Goal: Communication & Community: Answer question/provide support

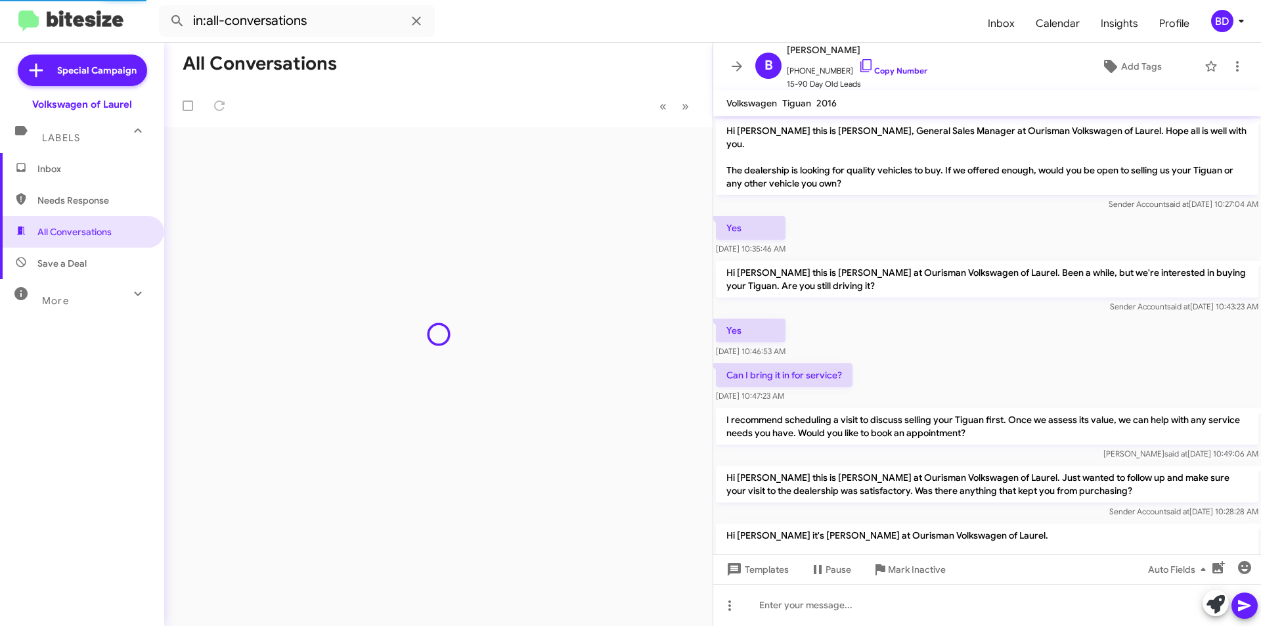
scroll to position [520, 0]
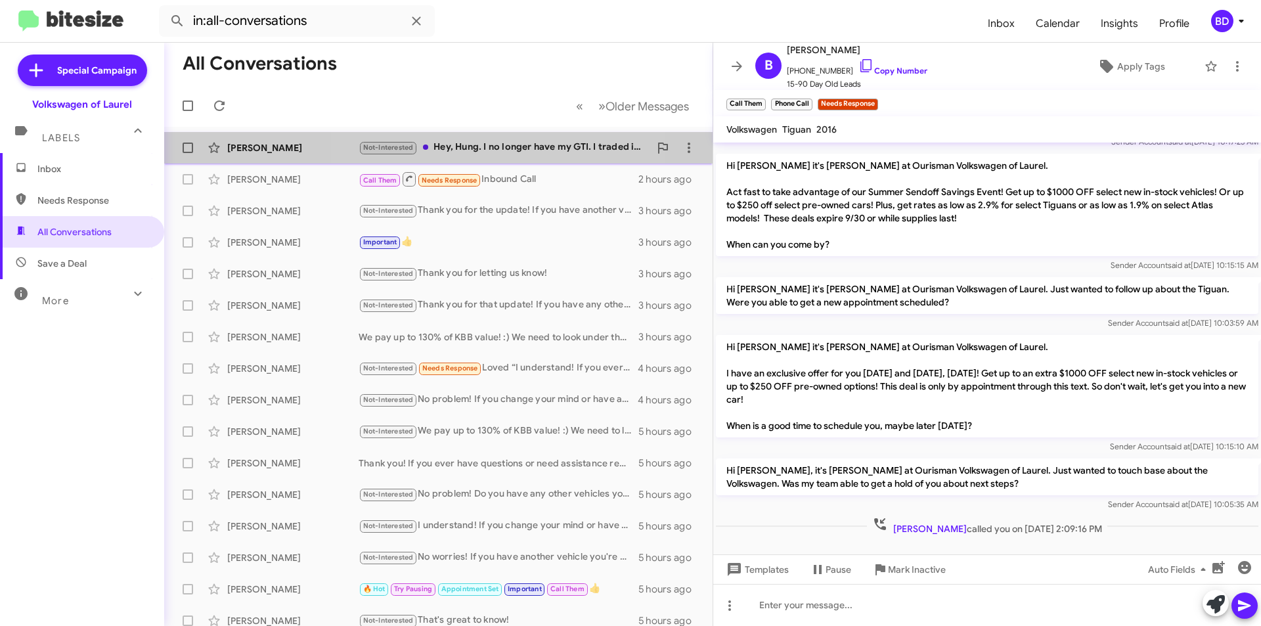
click at [508, 147] on div "Not-Interested Hey, Hung. I no longer have my GTI. I traded it in 2024 with you…" at bounding box center [504, 147] width 291 height 15
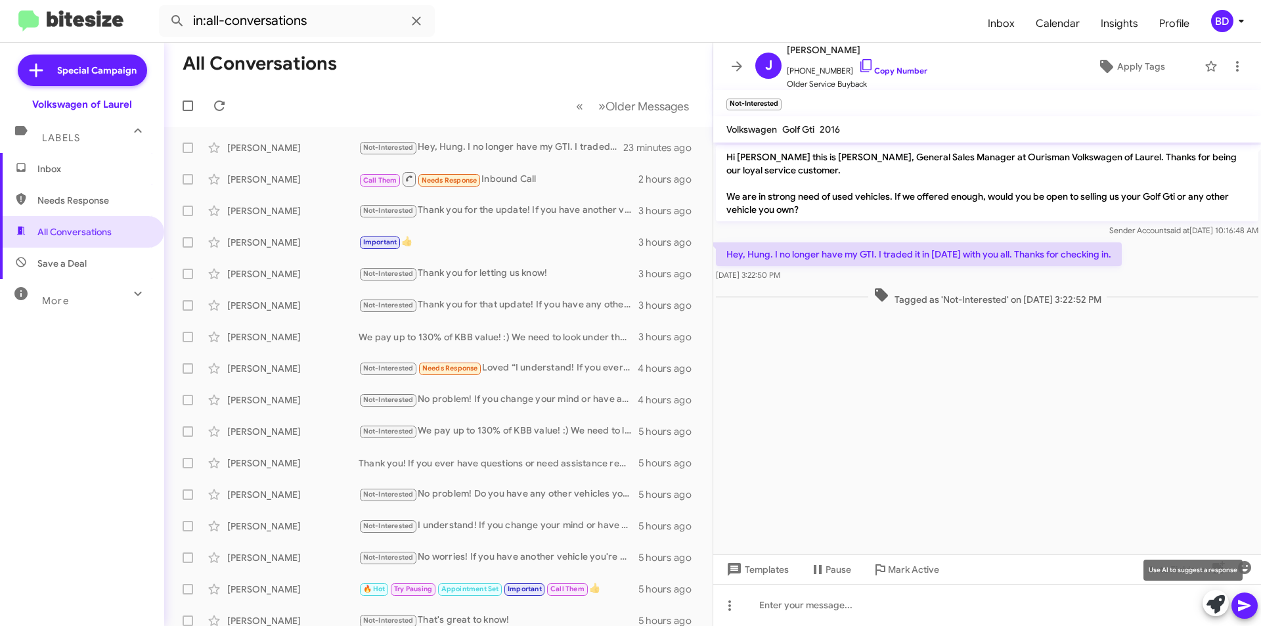
click at [1218, 604] on icon at bounding box center [1216, 604] width 18 height 18
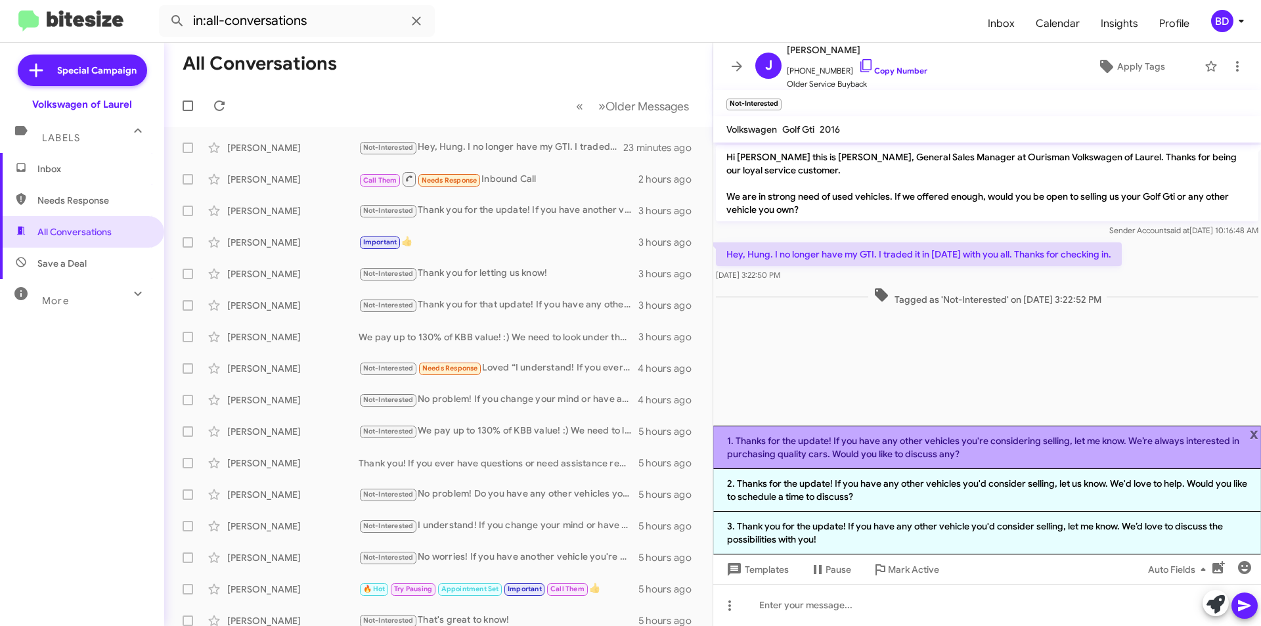
click at [797, 451] on li "1. Thanks for the update! If you have any other vehicles you're considering sel…" at bounding box center [987, 447] width 548 height 43
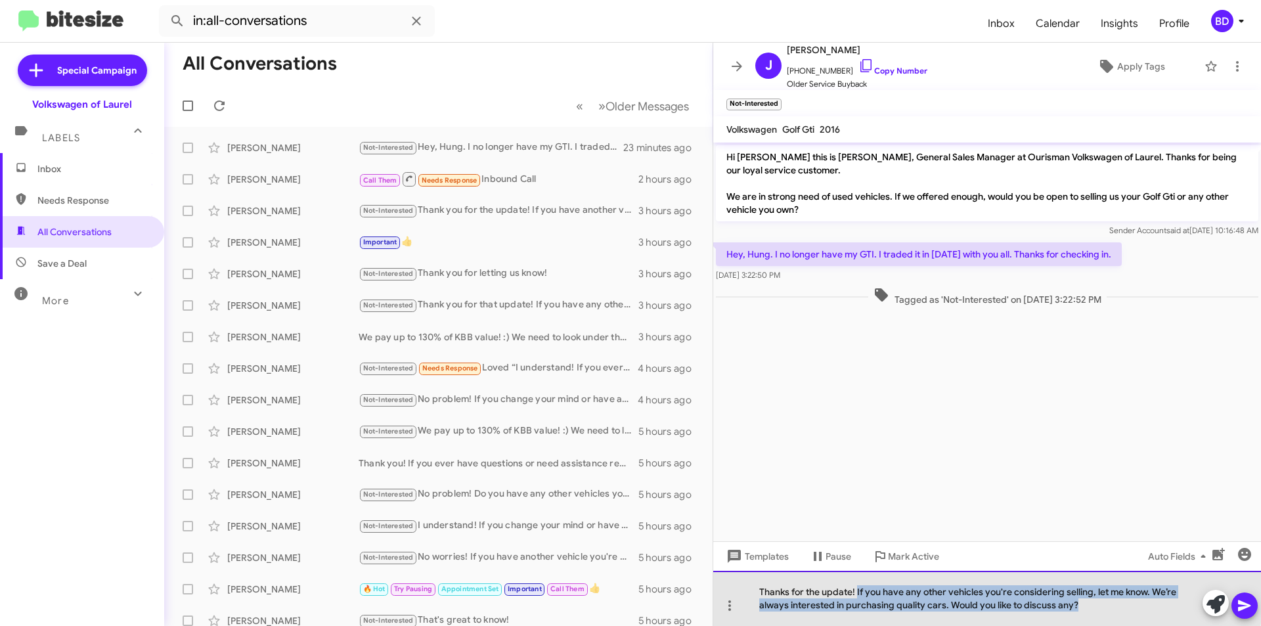
drag, startPoint x: 857, startPoint y: 592, endPoint x: 1096, endPoint y: 617, distance: 240.4
click at [1096, 617] on div "Thanks for the update! If you have any other vehicles you're considering sellin…" at bounding box center [987, 598] width 548 height 55
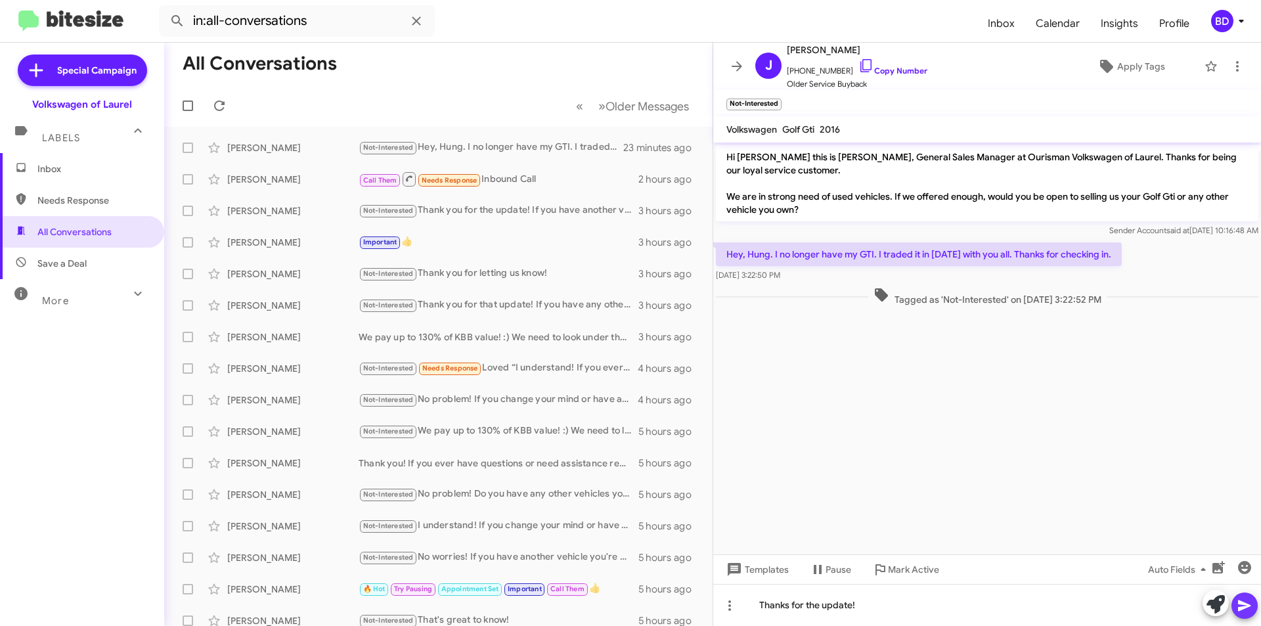
click at [1253, 602] on button at bounding box center [1245, 605] width 26 height 26
